Goal: Complete application form

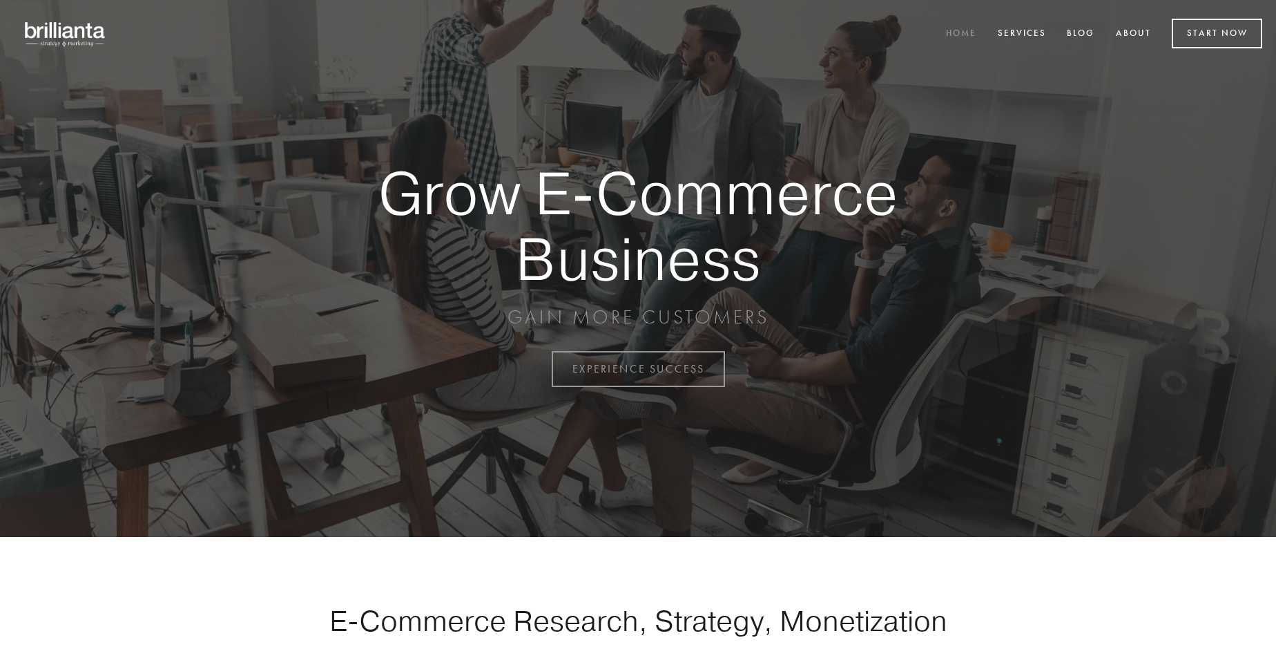
scroll to position [3621, 0]
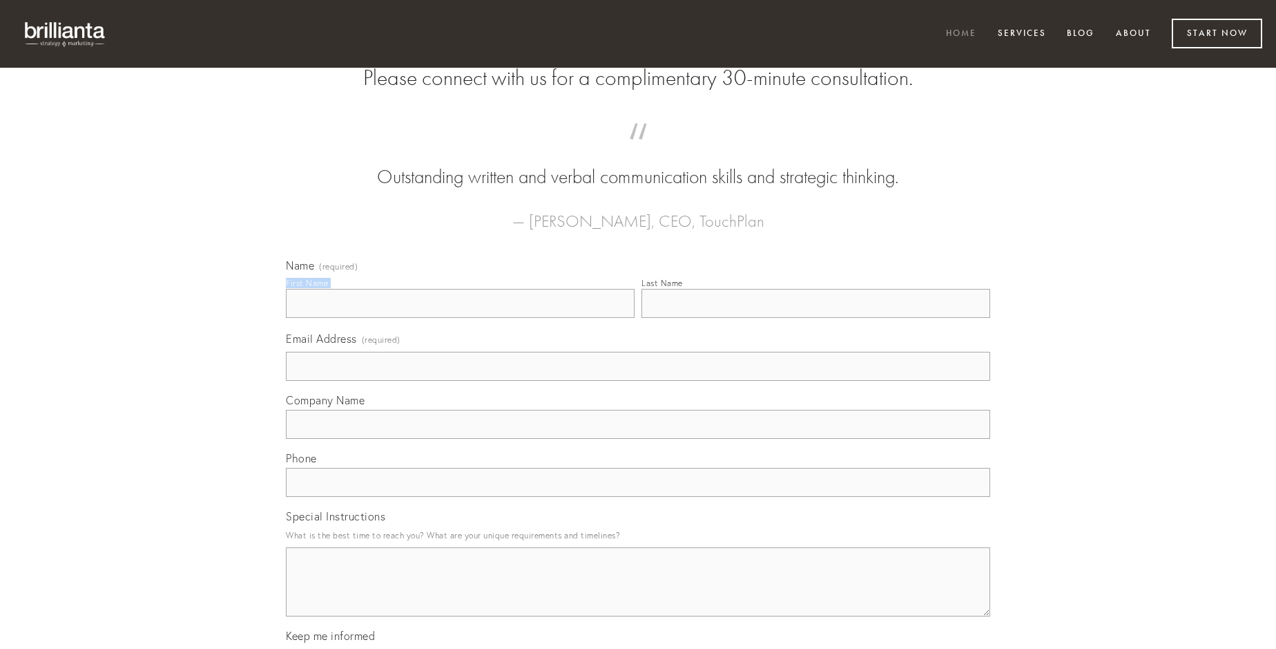
type input "[PERSON_NAME]"
click at [816, 318] on input "Last Name" at bounding box center [816, 303] width 349 height 29
type input "[PERSON_NAME]"
click at [638, 381] on input "Email Address (required)" at bounding box center [638, 366] width 705 height 29
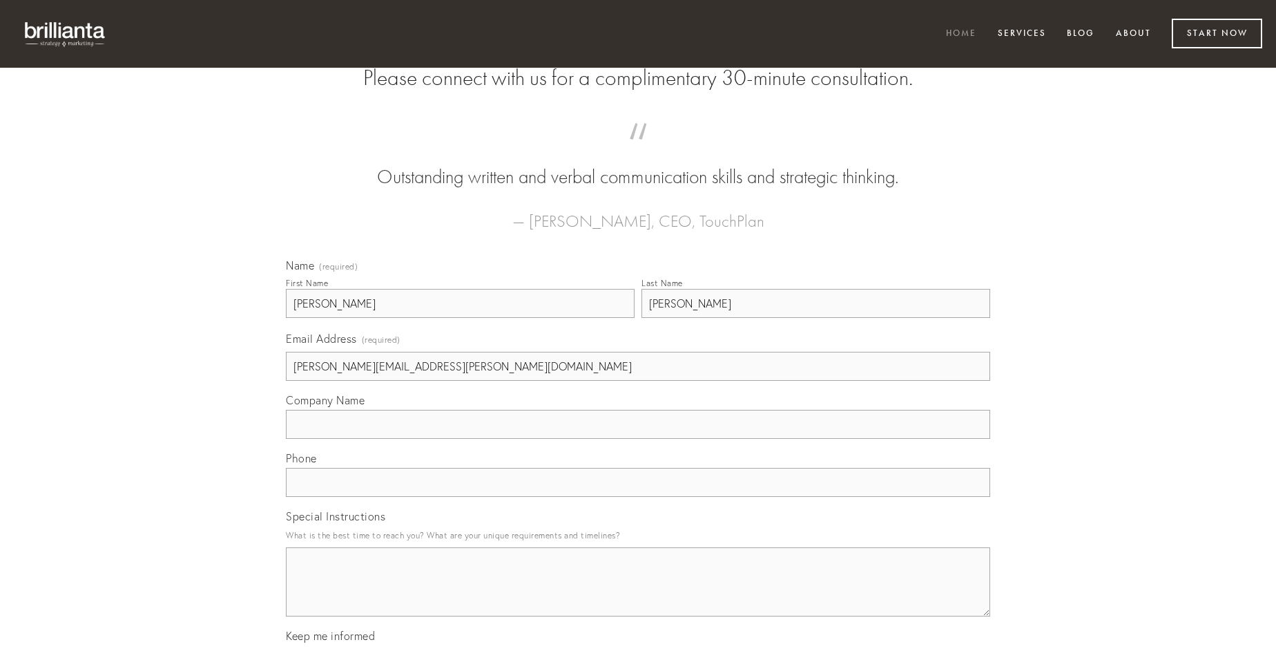
type input "[PERSON_NAME][EMAIL_ADDRESS][PERSON_NAME][DOMAIN_NAME]"
click at [638, 439] on input "Company Name" at bounding box center [638, 424] width 705 height 29
type input "curvo"
click at [638, 497] on input "text" at bounding box center [638, 482] width 705 height 29
click at [638, 594] on textarea "Special Instructions" at bounding box center [638, 581] width 705 height 69
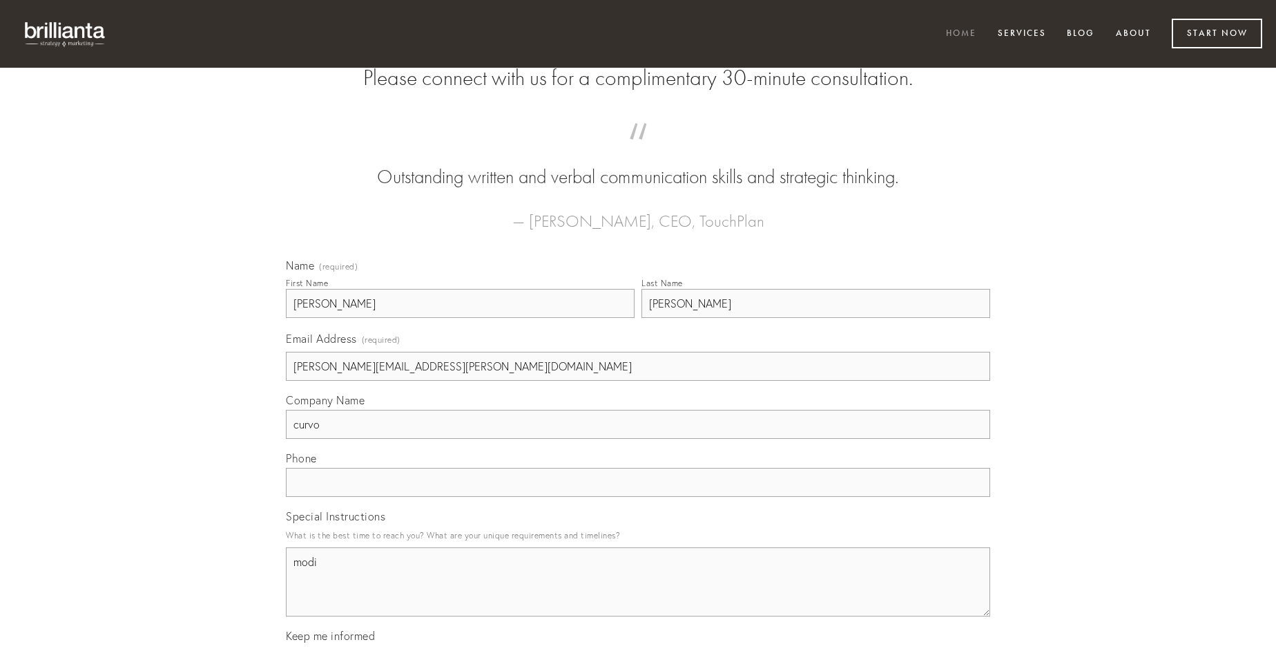
type textarea "modi"
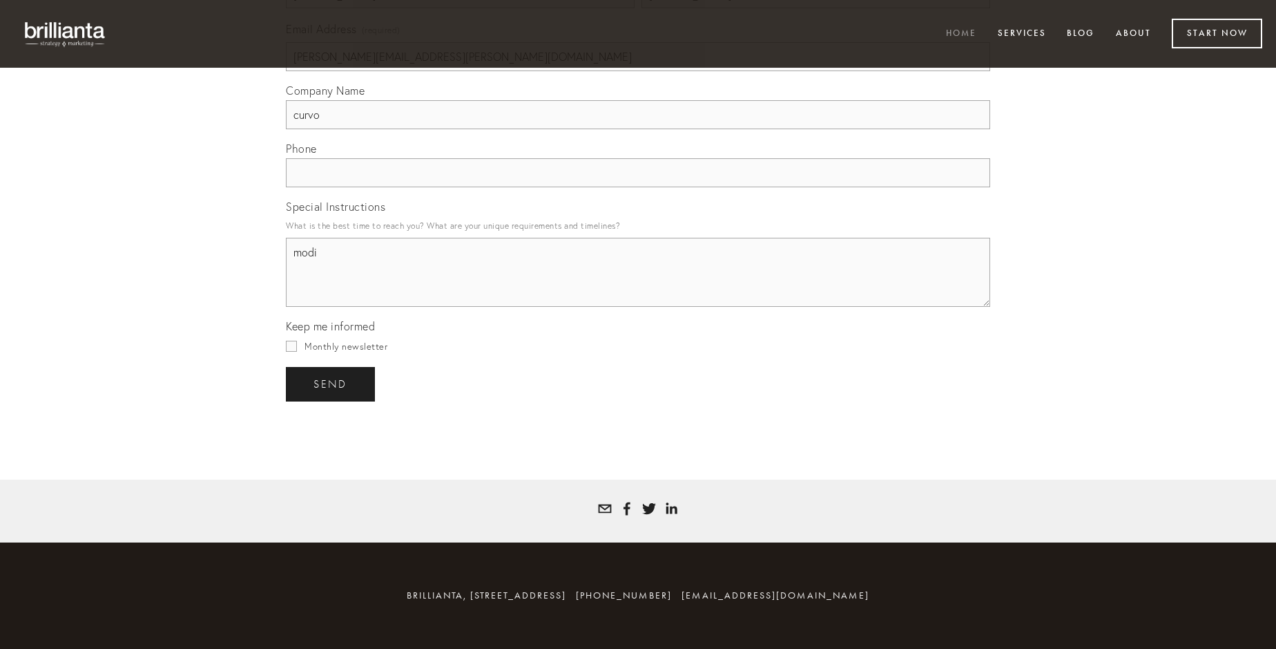
click at [332, 383] on span "send" at bounding box center [331, 384] width 34 height 12
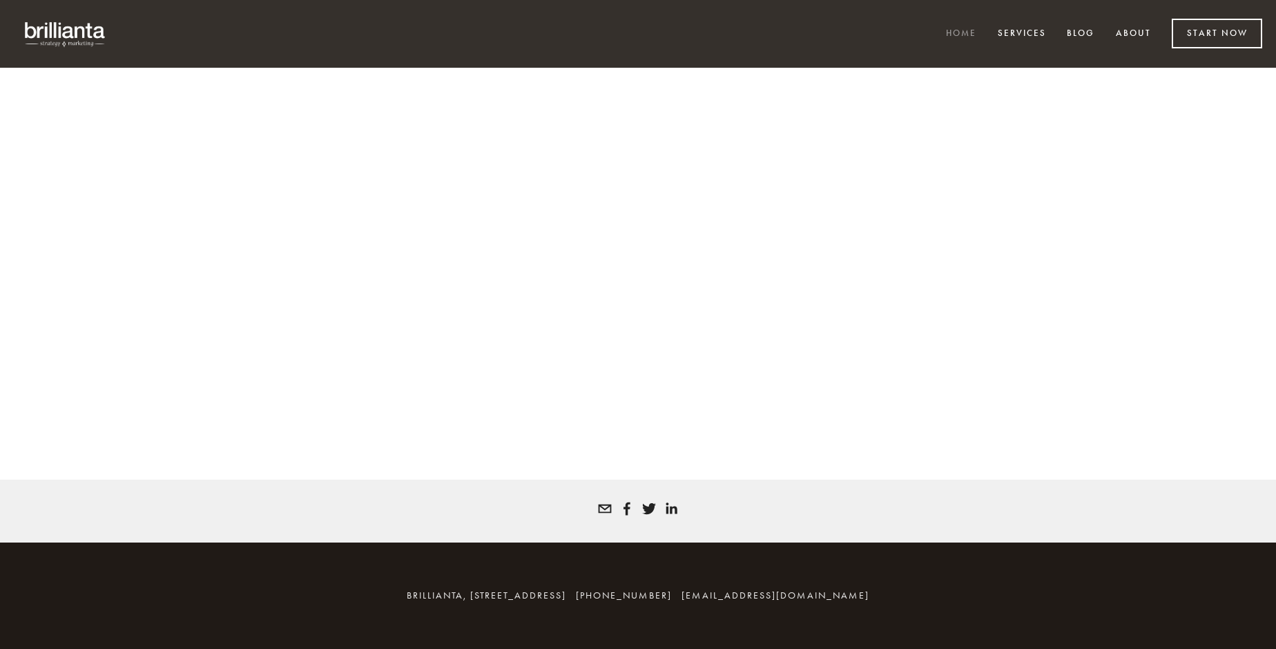
scroll to position [3602, 0]
